Goal: Task Accomplishment & Management: Manage account settings

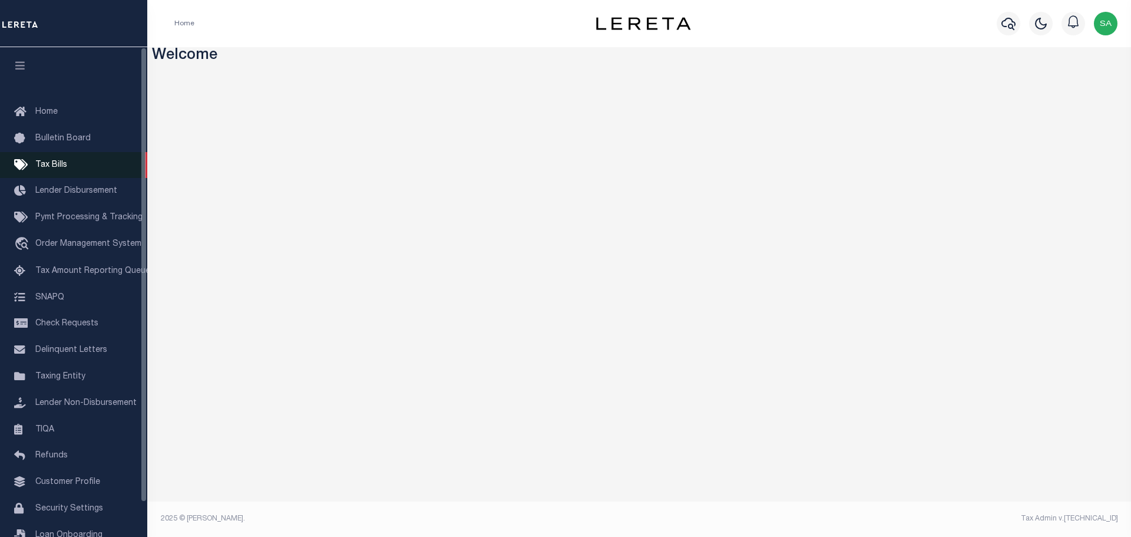
click at [57, 168] on span "Tax Bills" at bounding box center [51, 165] width 32 height 8
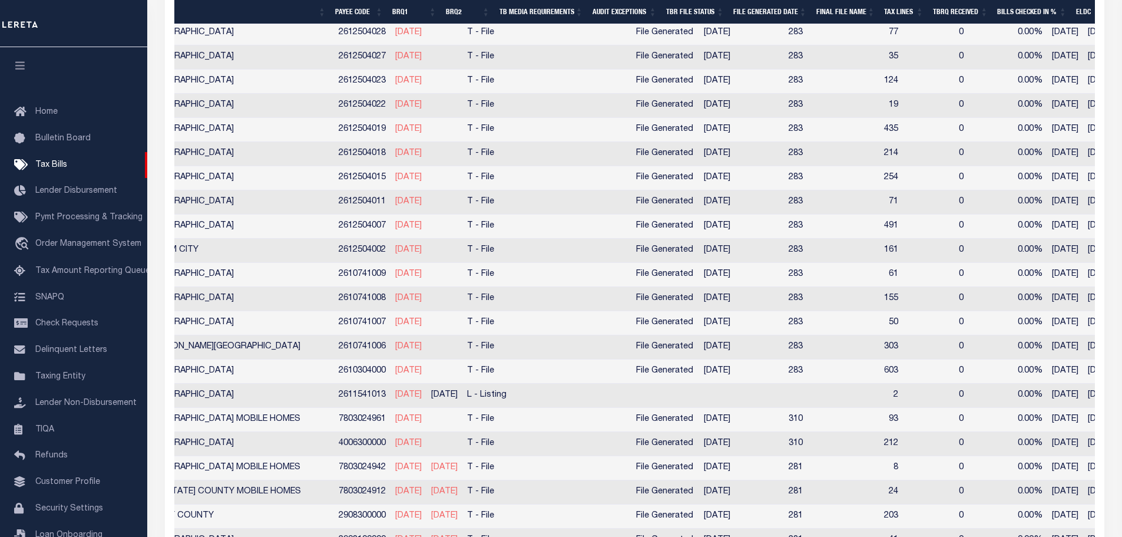
scroll to position [0, 346]
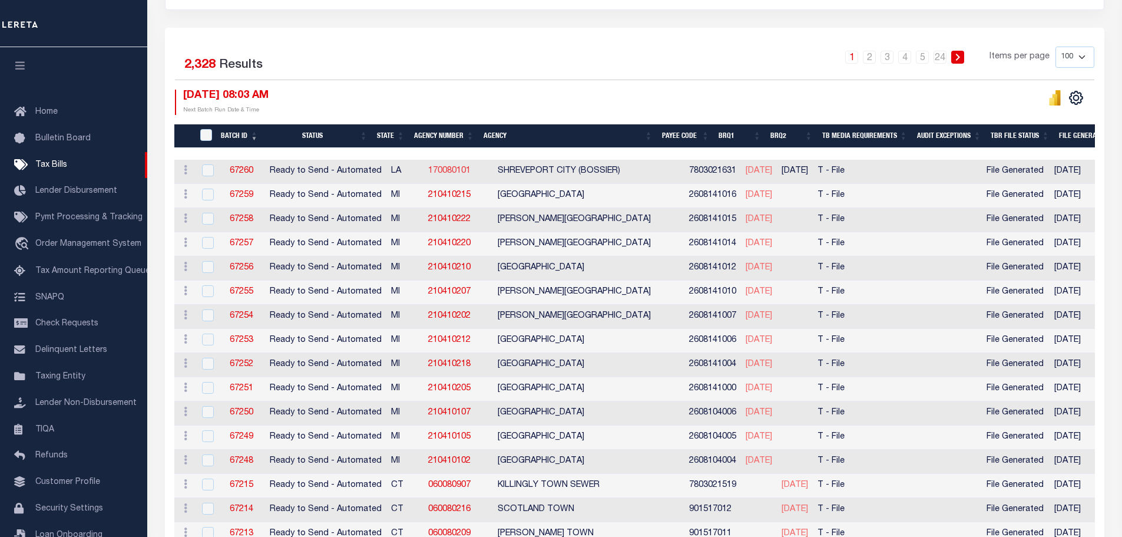
click at [451, 171] on link "170080101" at bounding box center [449, 171] width 42 height 8
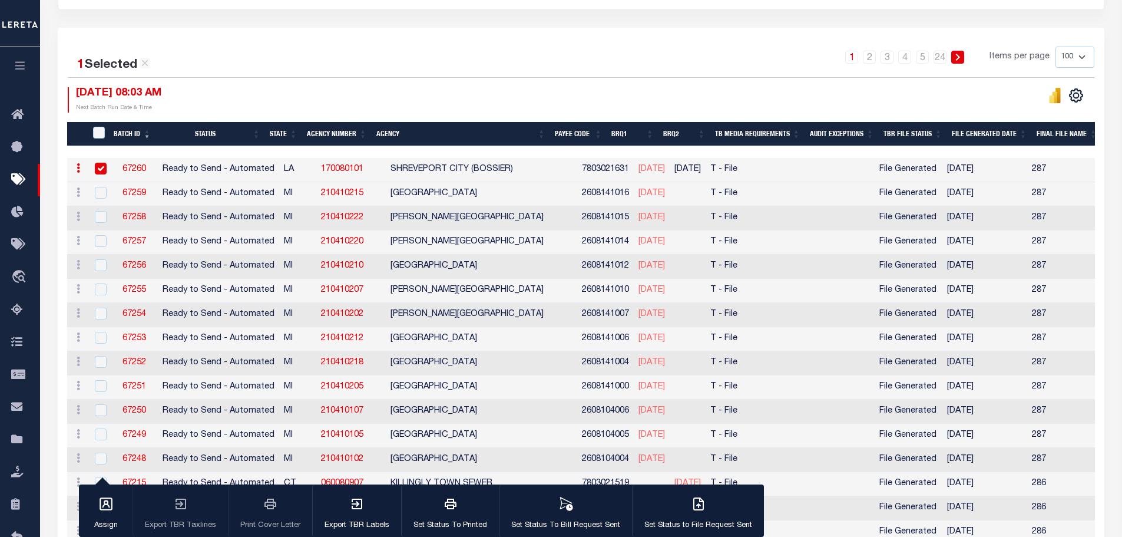
click at [148, 64] on icon at bounding box center [145, 63] width 11 height 11
checkbox input "false"
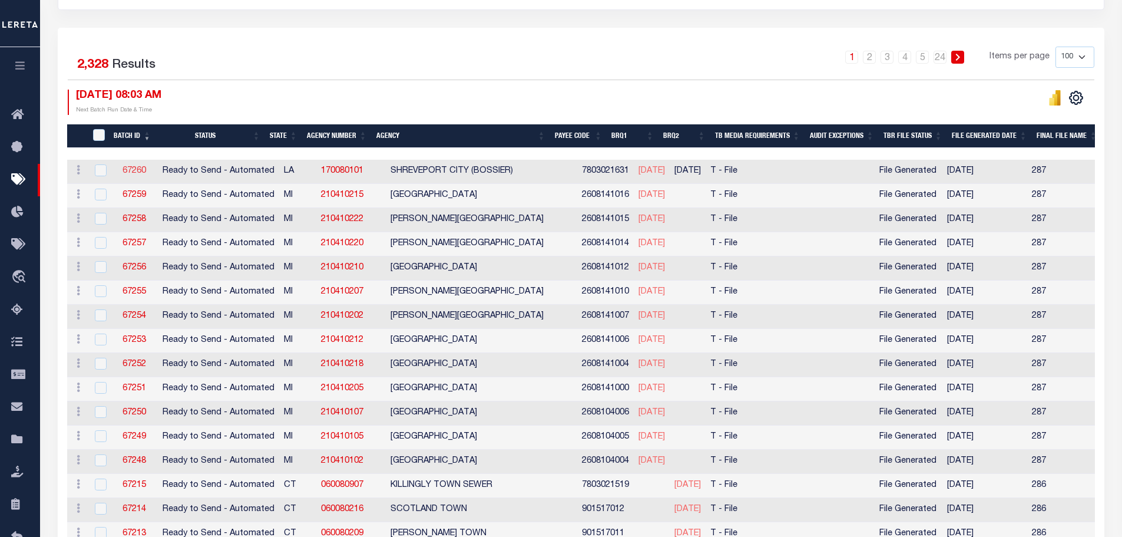
click at [130, 172] on link "67260" at bounding box center [135, 171] width 24 height 8
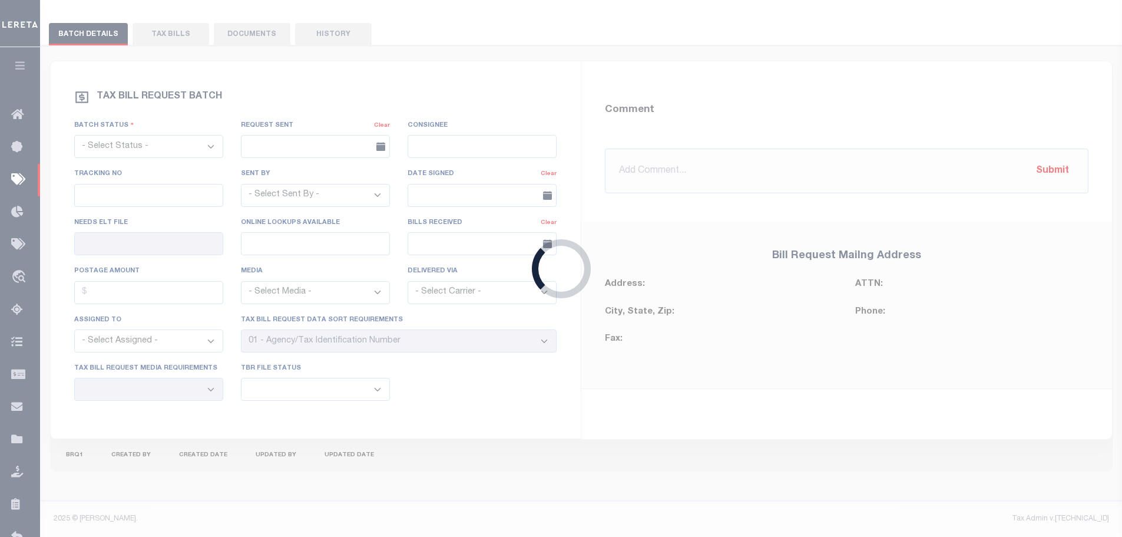
select select "RTA"
type input "No"
select select "29"
select select "22"
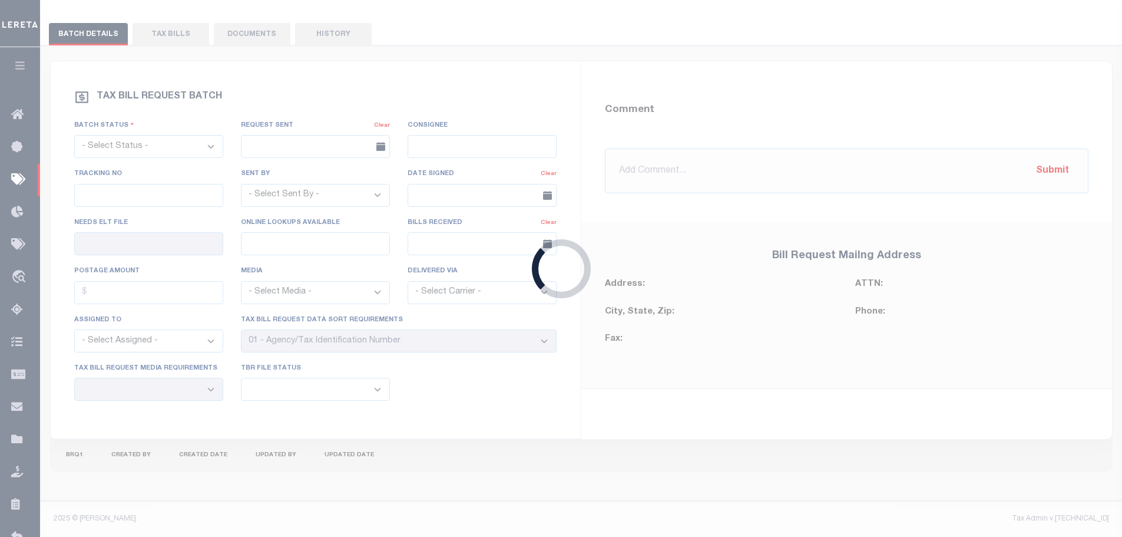
select select "2"
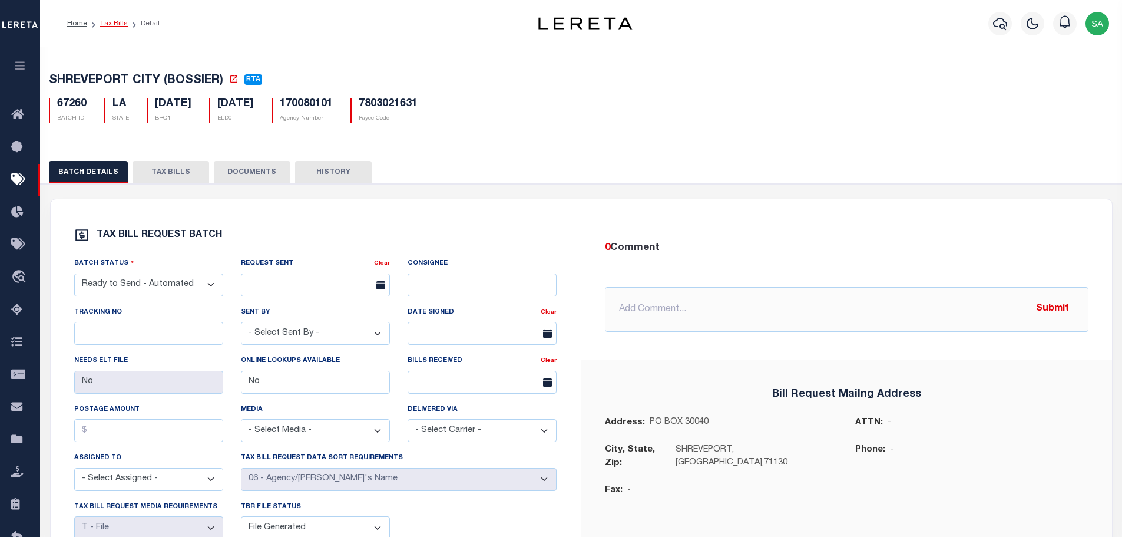
click at [115, 25] on link "Tax Bills" at bounding box center [114, 23] width 28 height 7
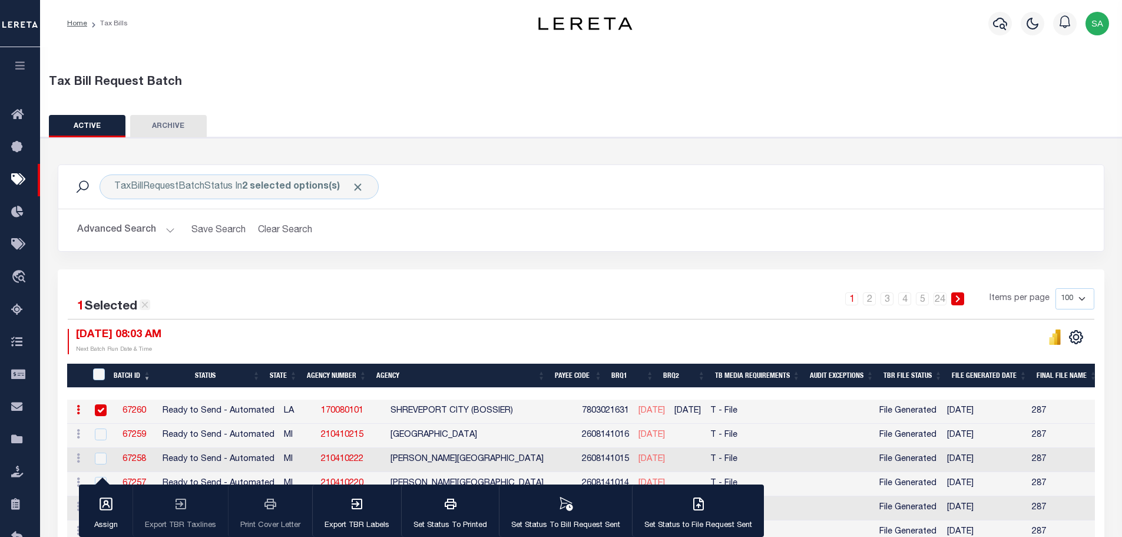
click at [146, 303] on icon at bounding box center [145, 304] width 11 height 11
checkbox input "false"
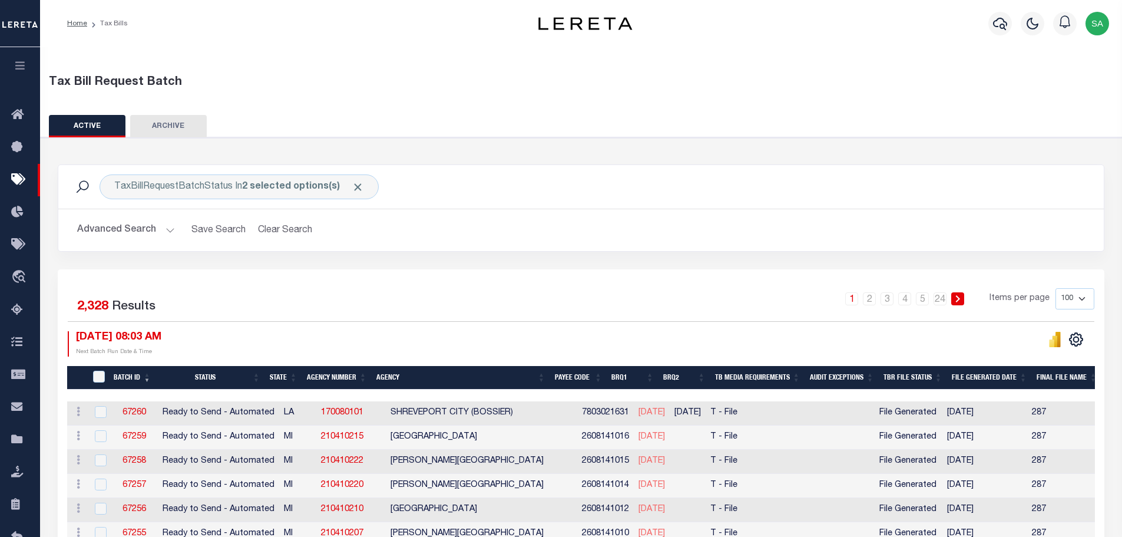
click at [569, 309] on div "1 2 3 4 5 … 24 Items per page 100 200 500 1000" at bounding box center [712, 303] width 766 height 31
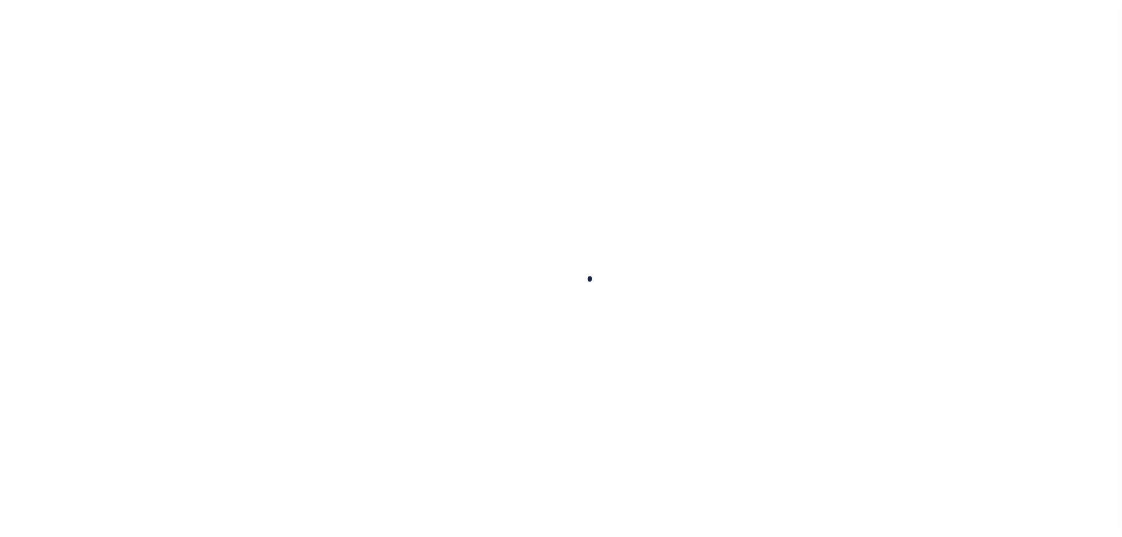
select select
checkbox input "false"
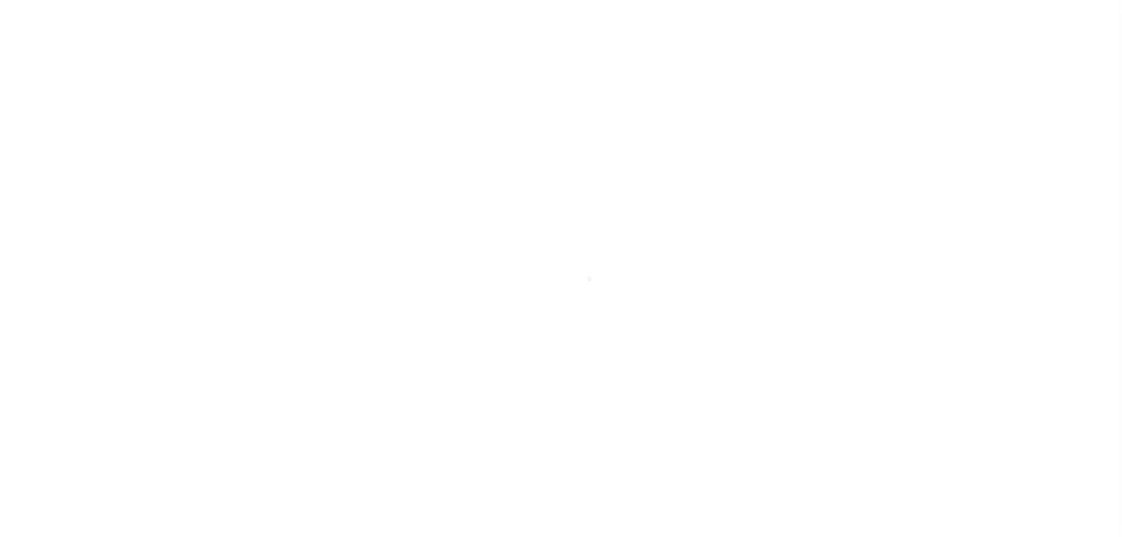
checkbox input "false"
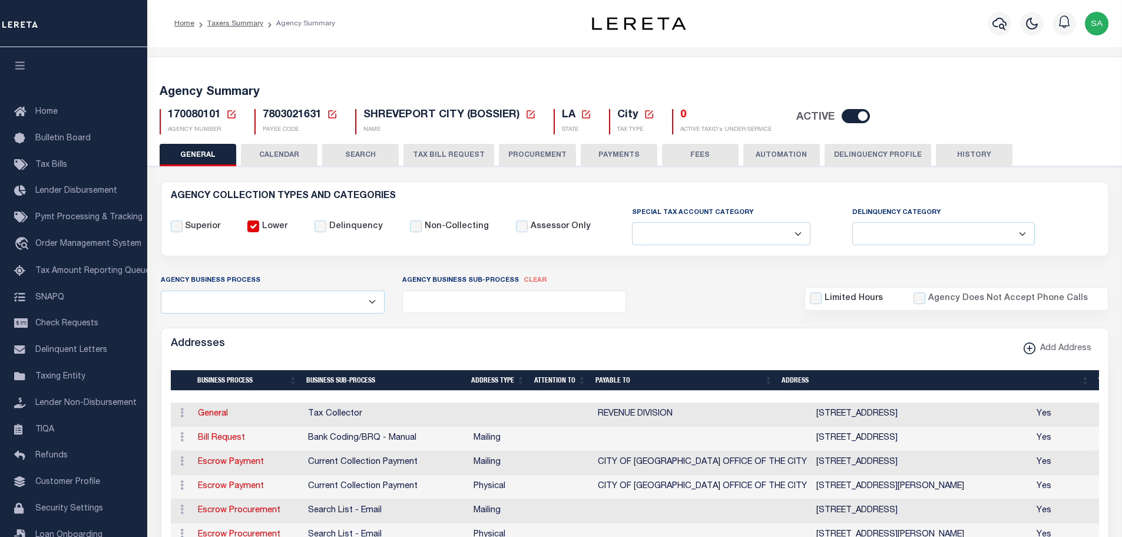
click at [290, 158] on button "CALENDAR" at bounding box center [279, 155] width 77 height 22
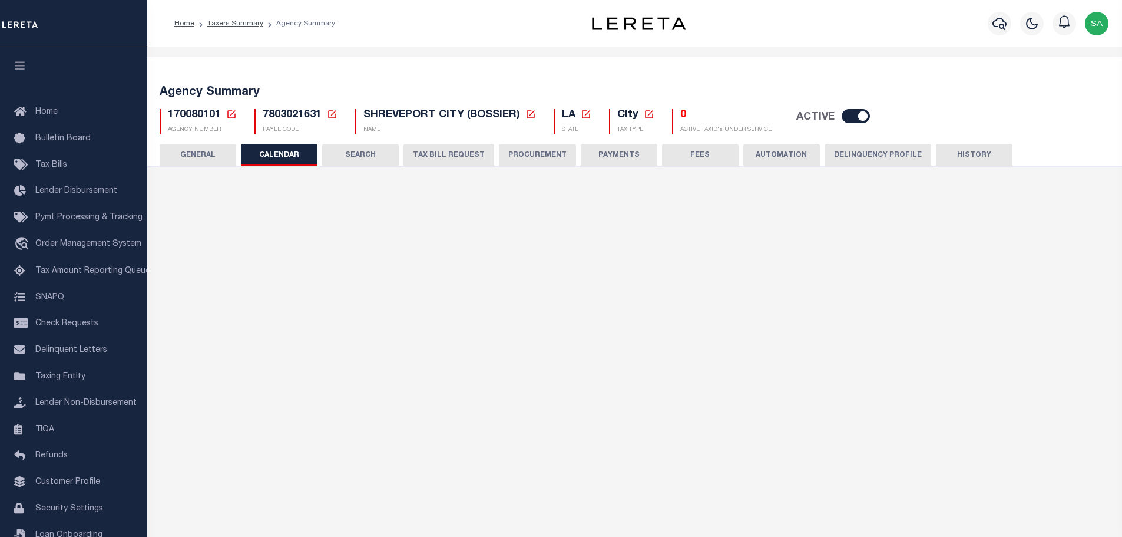
checkbox input "false"
type input "1"
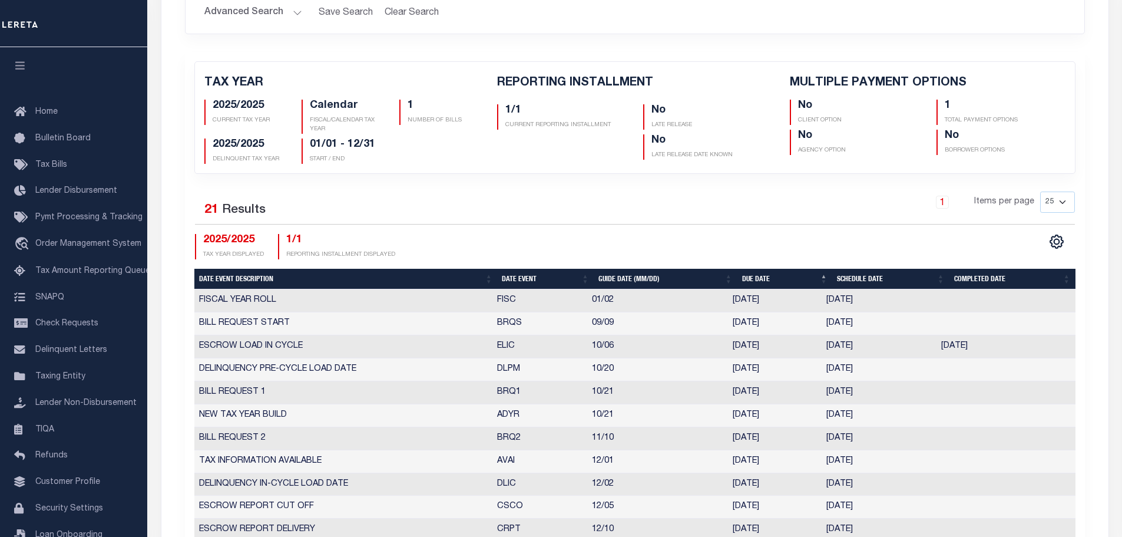
scroll to position [295, 0]
